Goal: Task Accomplishment & Management: Manage account settings

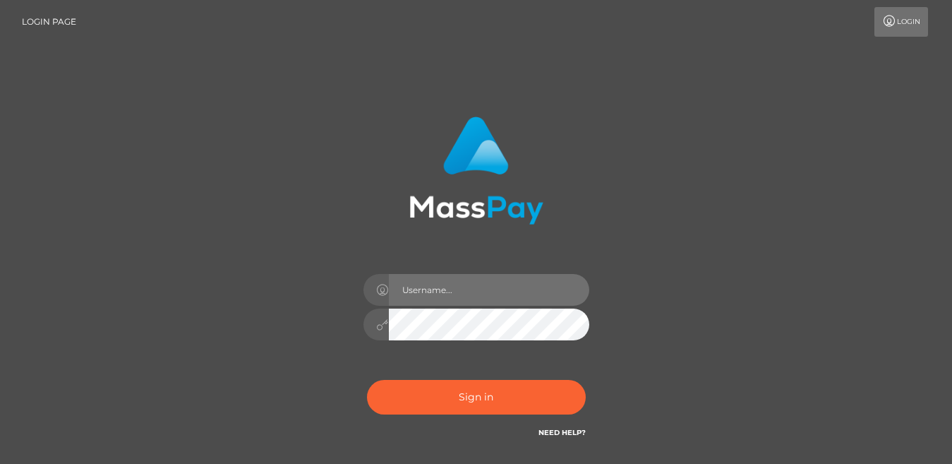
click at [483, 282] on input "text" at bounding box center [489, 290] width 200 height 32
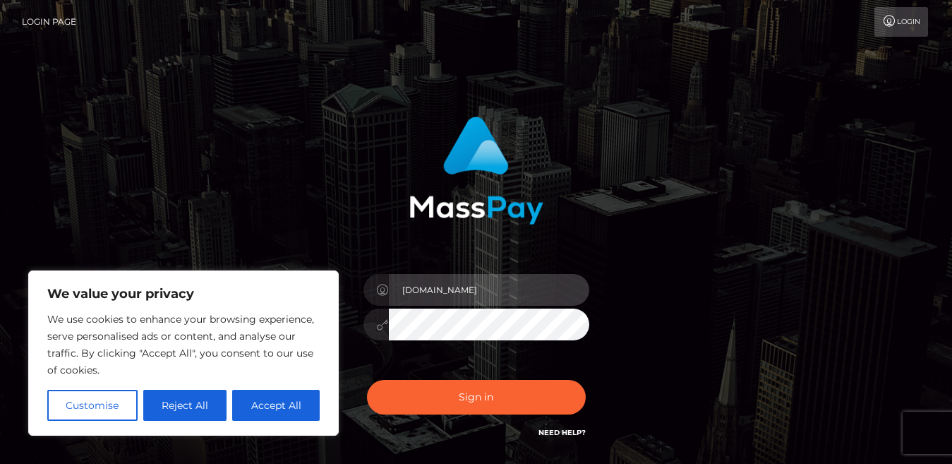
click at [464, 287] on input "[DOMAIN_NAME]" at bounding box center [489, 290] width 200 height 32
type input "hollymurray22@outlook.com"
click at [367, 380] on button "Sign in" at bounding box center [476, 397] width 219 height 35
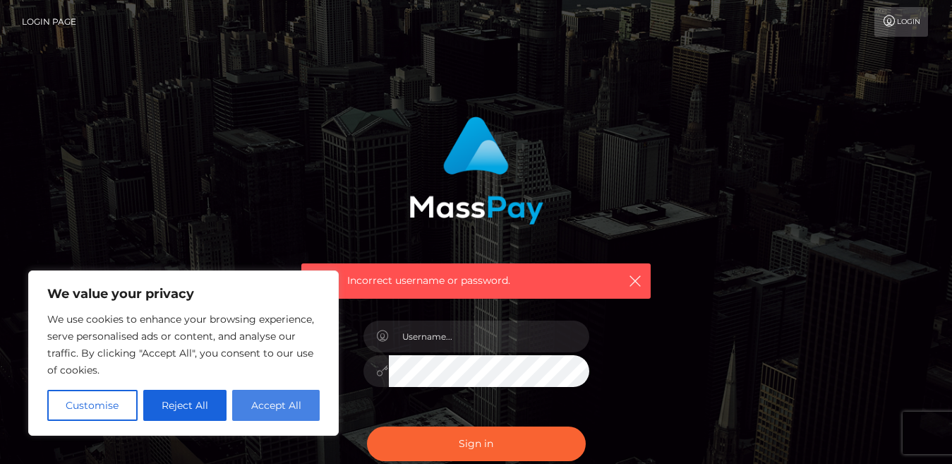
click at [255, 408] on button "Accept All" at bounding box center [275, 404] width 87 height 31
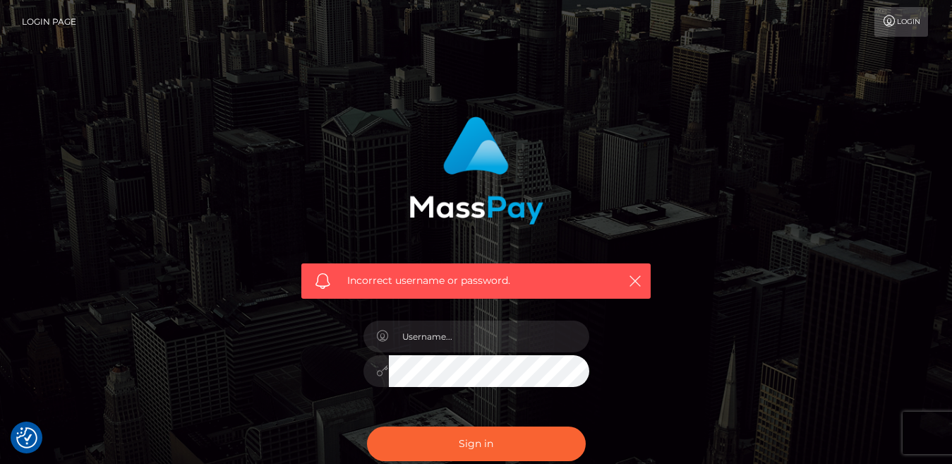
checkbox input "true"
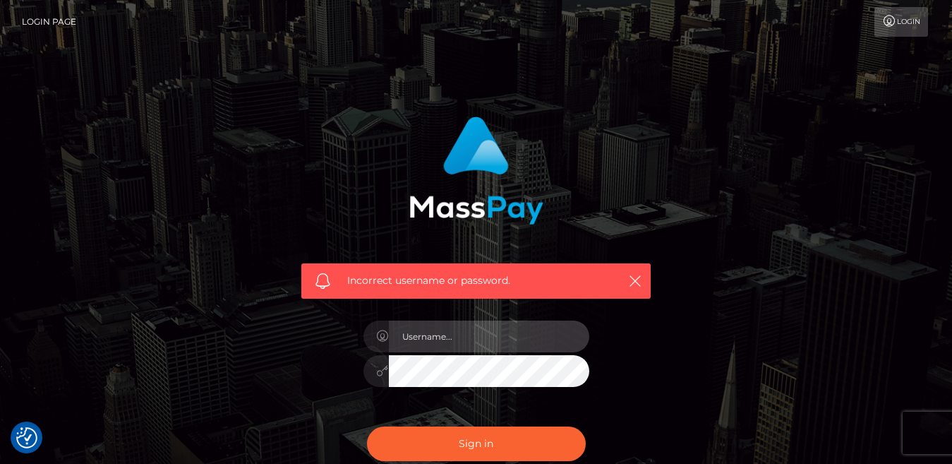
click at [410, 337] on input "text" at bounding box center [489, 336] width 200 height 32
type input "hollymurray22@outlook.com"
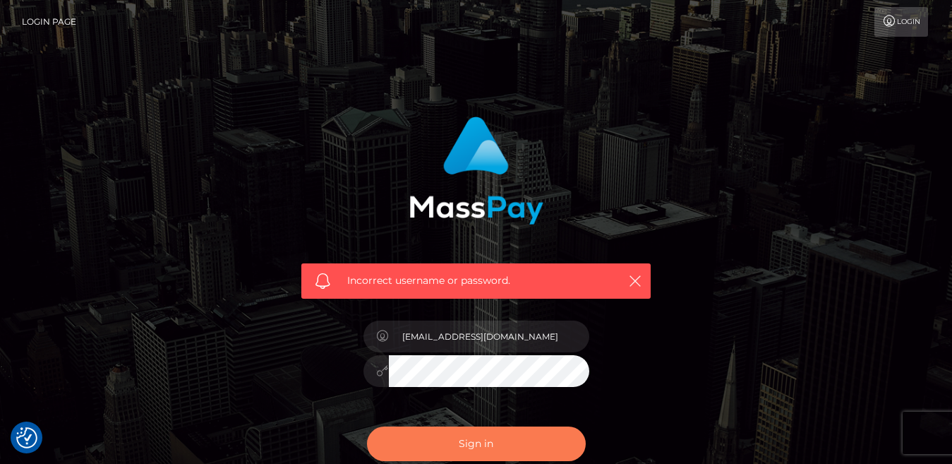
click at [458, 438] on button "Sign in" at bounding box center [476, 443] width 219 height 35
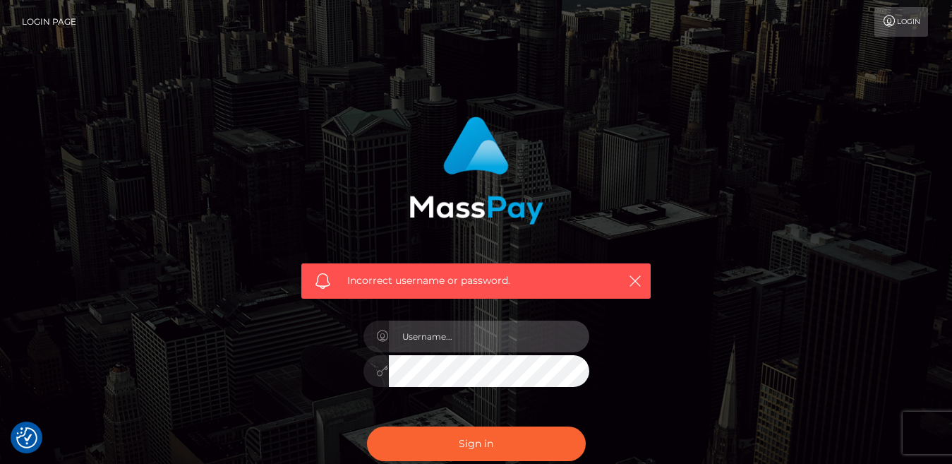
click at [457, 339] on input "text" at bounding box center [489, 336] width 200 height 32
type input "[EMAIL_ADDRESS][DOMAIN_NAME]"
click at [367, 426] on button "Sign in" at bounding box center [476, 443] width 219 height 35
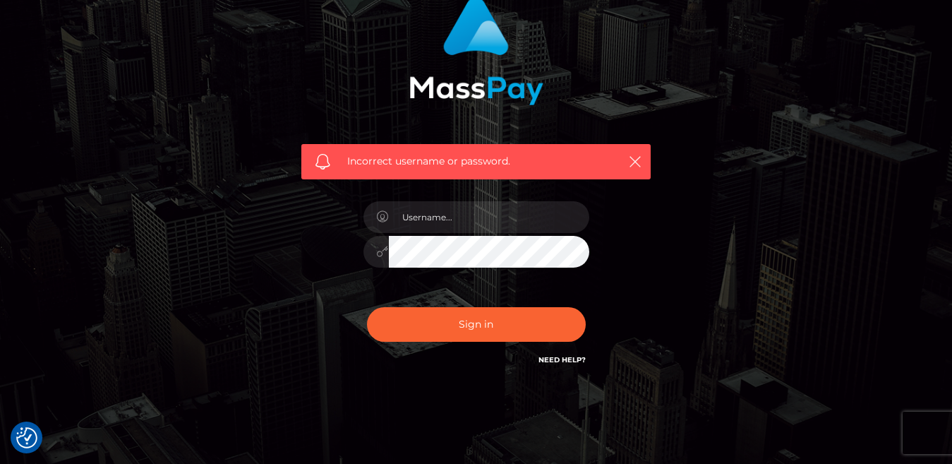
scroll to position [112, 0]
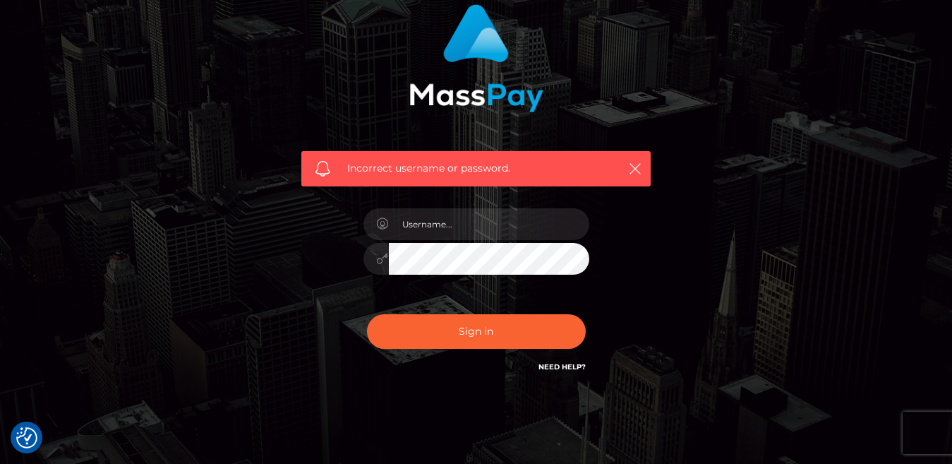
click at [569, 366] on link "Need Help?" at bounding box center [561, 366] width 47 height 9
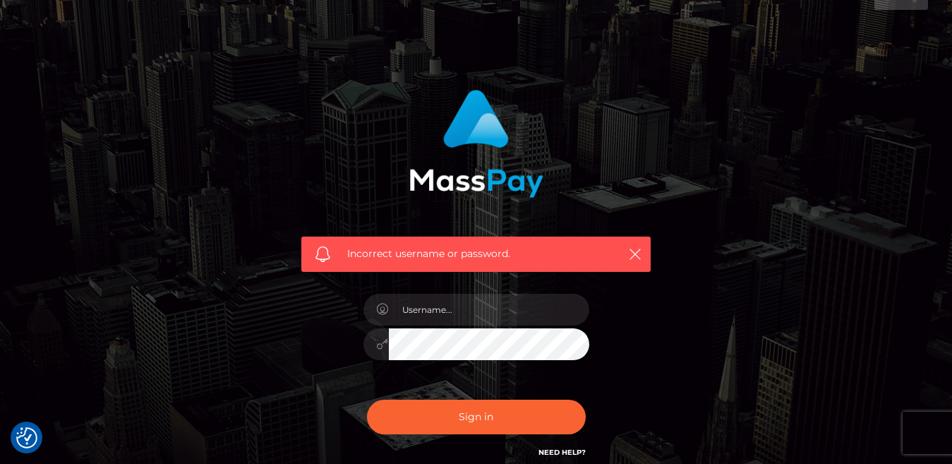
scroll to position [0, 0]
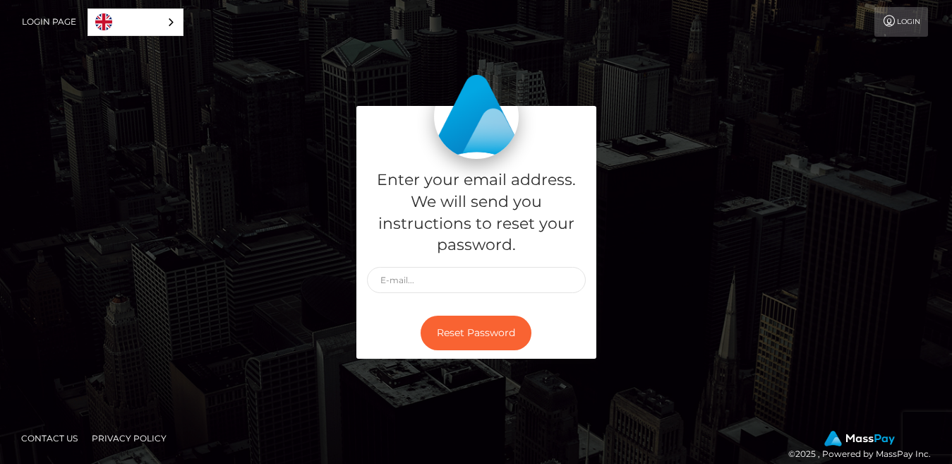
click at [795, 150] on div "Enter your email address. We will send you instructions to reset your password.…" at bounding box center [476, 239] width 804 height 267
